Goal: Check status: Check status

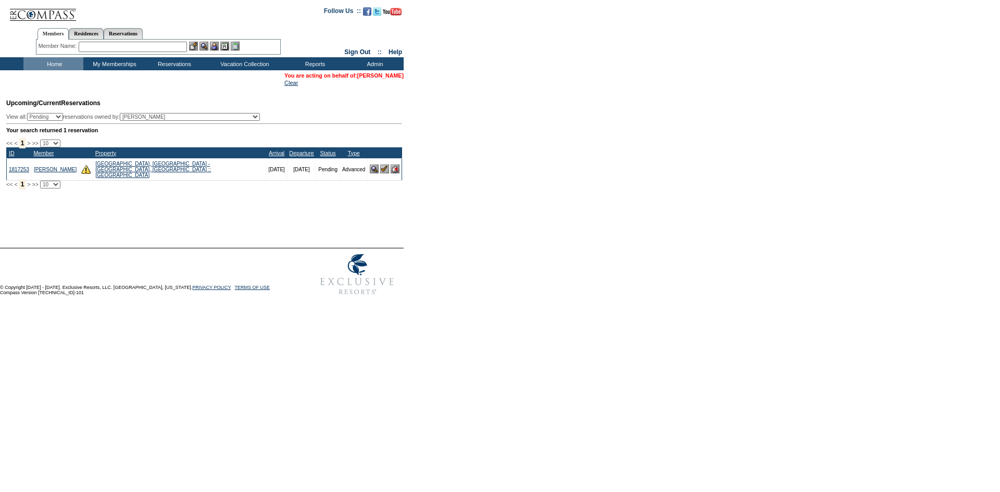
click at [390, 77] on link "[PERSON_NAME]" at bounding box center [380, 75] width 46 height 6
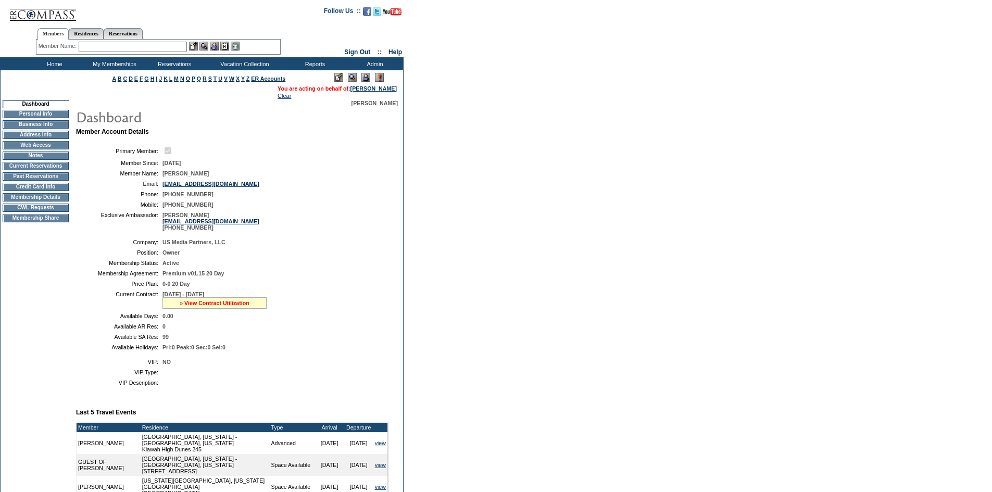
click at [223, 306] on link "» View Contract Utilization" at bounding box center [215, 303] width 70 height 6
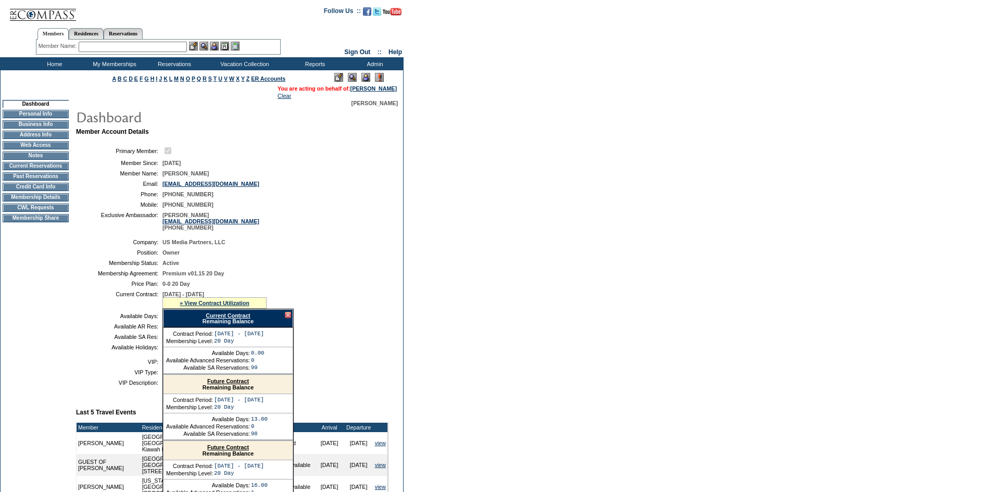
click at [238, 319] on link "Current Contract" at bounding box center [228, 316] width 44 height 6
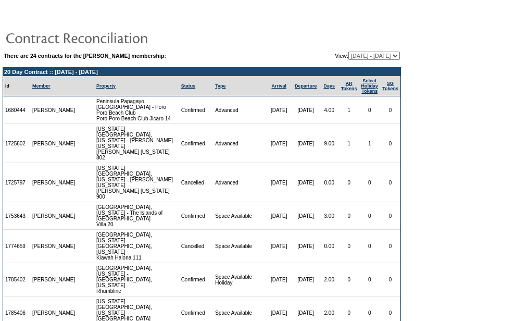
click at [364, 58] on select "[DATE] - [DATE] [DATE] - [DATE] [DATE] - [DATE] [DATE] - [DATE] [DATE] - [DATE]…" at bounding box center [374, 56] width 52 height 8
select select "140457"
click at [348, 52] on select "[DATE] - [DATE] [DATE] - [DATE] [DATE] - [DATE] [DATE] - [DATE] [DATE] - [DATE]…" at bounding box center [374, 56] width 52 height 8
